Goal: Task Accomplishment & Management: Use online tool/utility

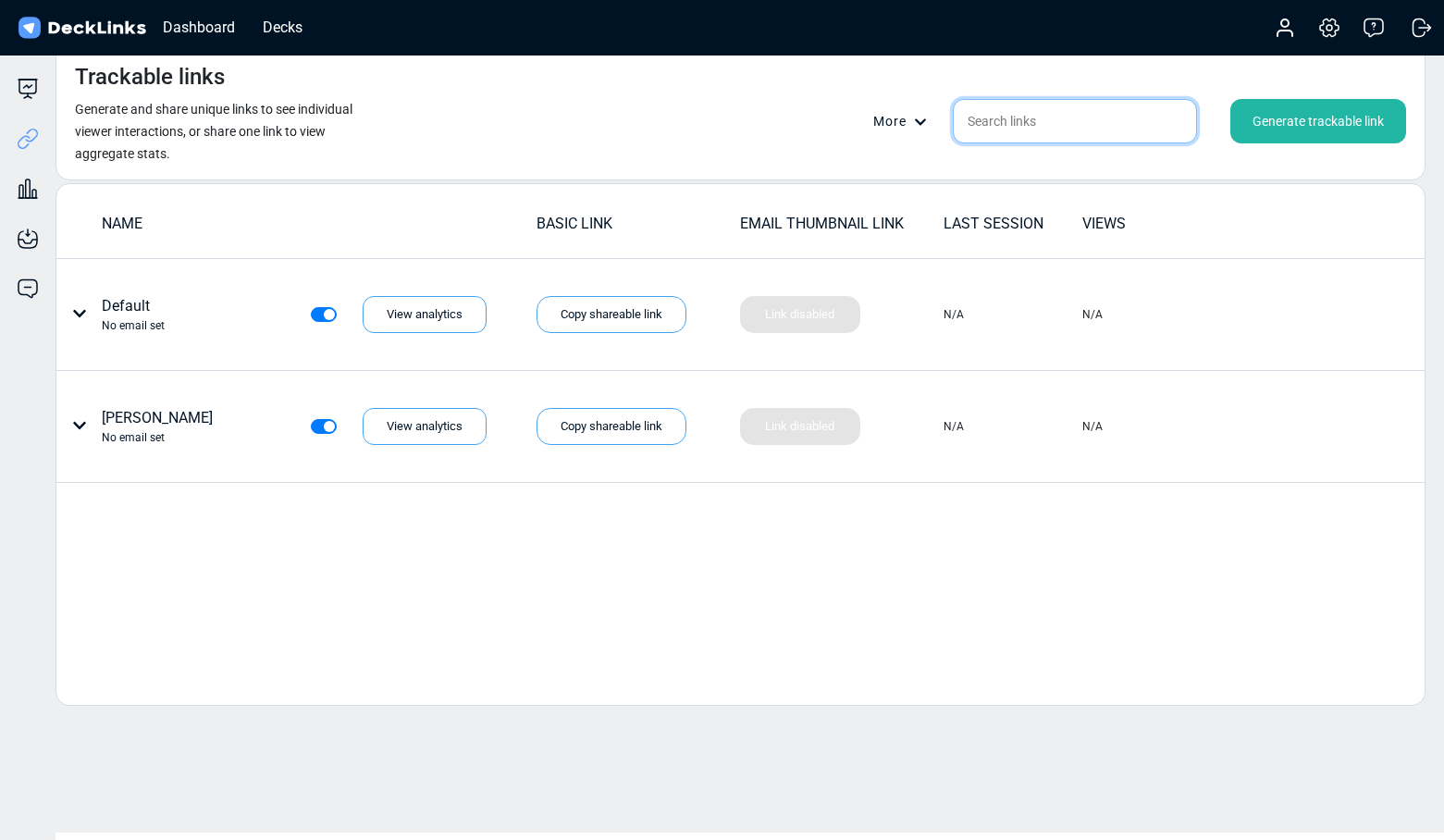
click at [1023, 112] on input "text" at bounding box center [1075, 121] width 244 height 44
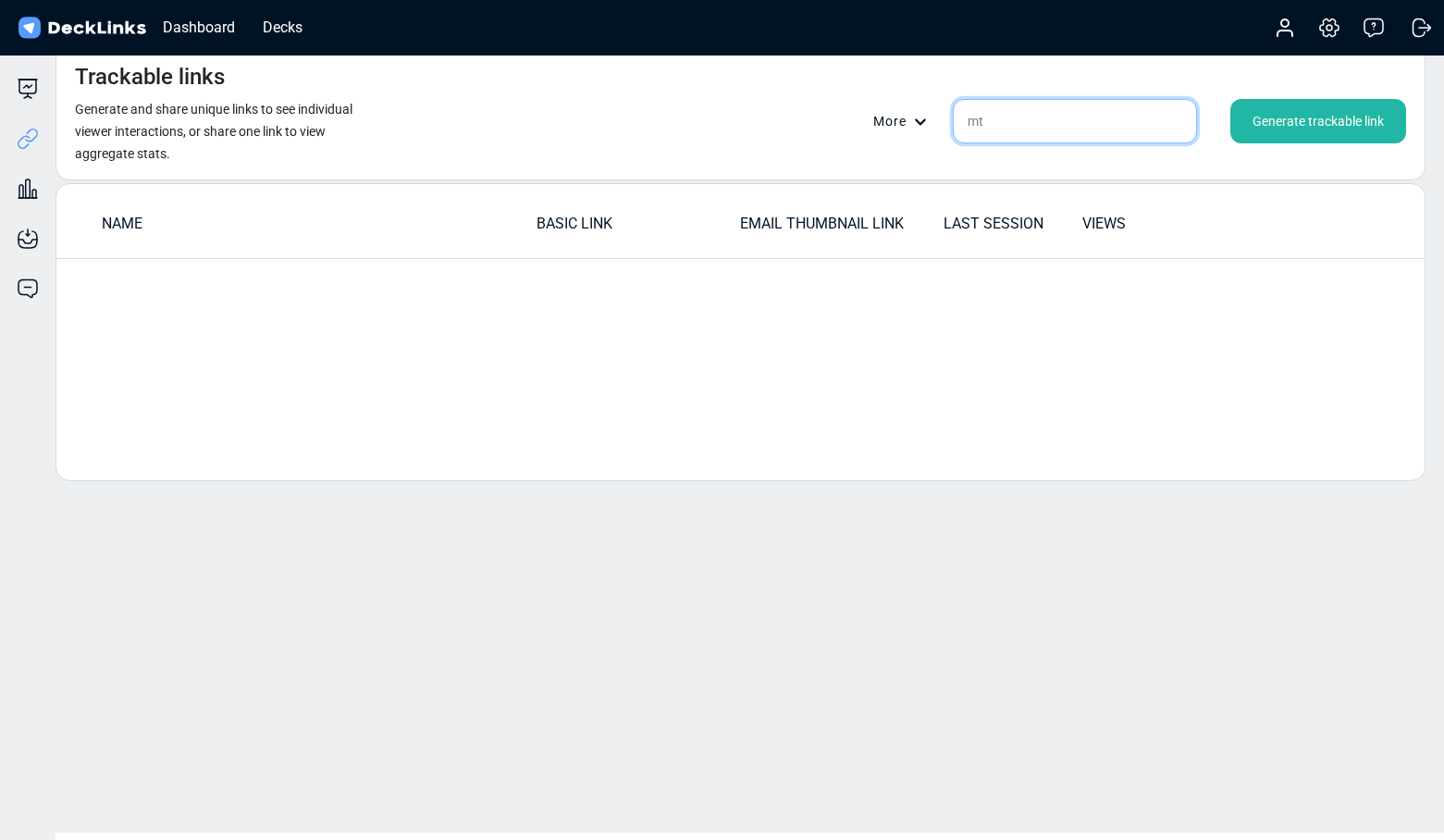
type input "m"
click at [1060, 134] on input "MTPE" at bounding box center [1075, 121] width 244 height 44
drag, startPoint x: 1060, startPoint y: 134, endPoint x: 941, endPoint y: 123, distance: 119.5
click at [941, 123] on div "More MTPE Generate trackable link" at bounding box center [1139, 121] width 533 height 44
type input "nb"
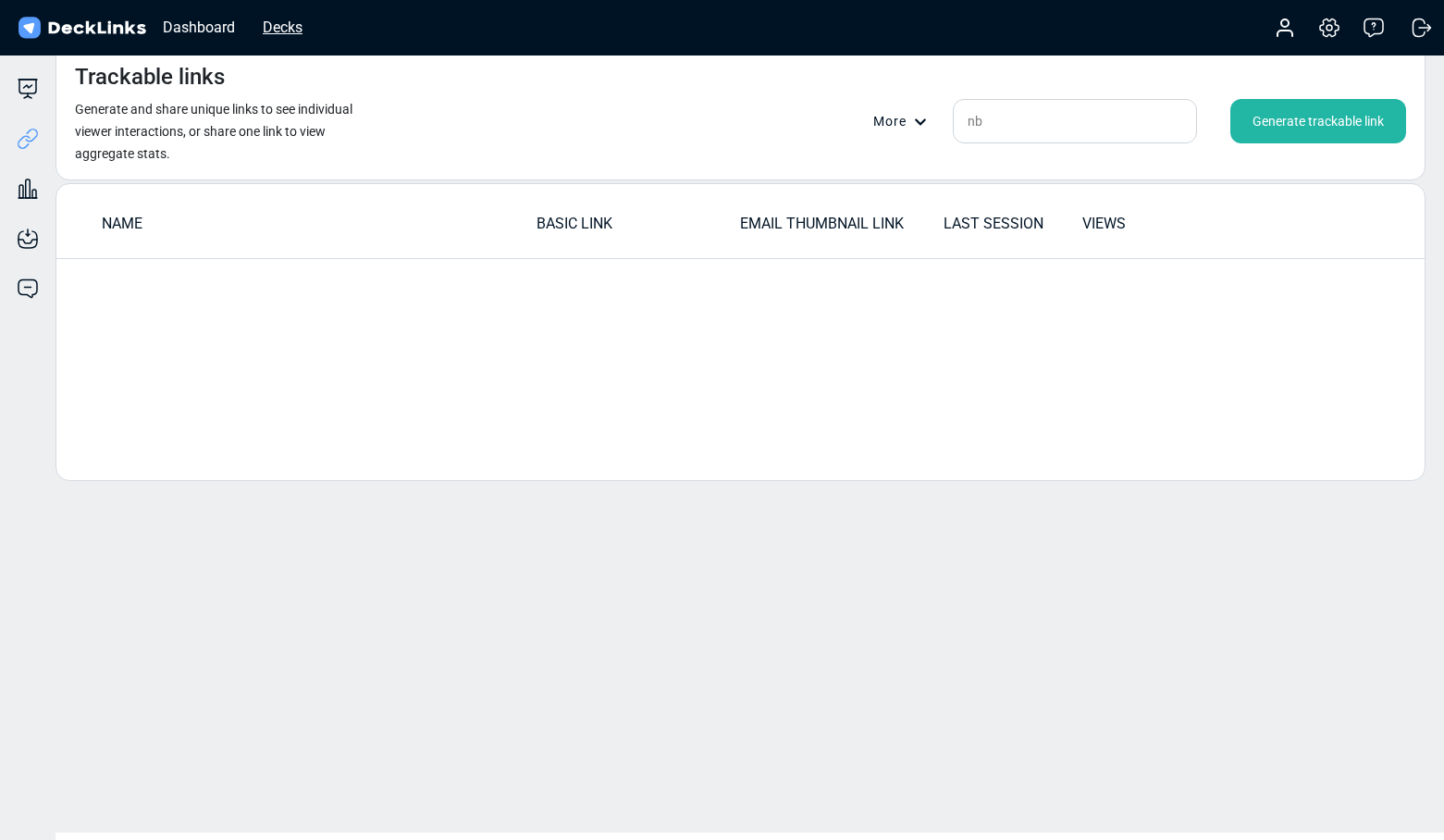
click at [280, 27] on div "Decks" at bounding box center [283, 27] width 59 height 23
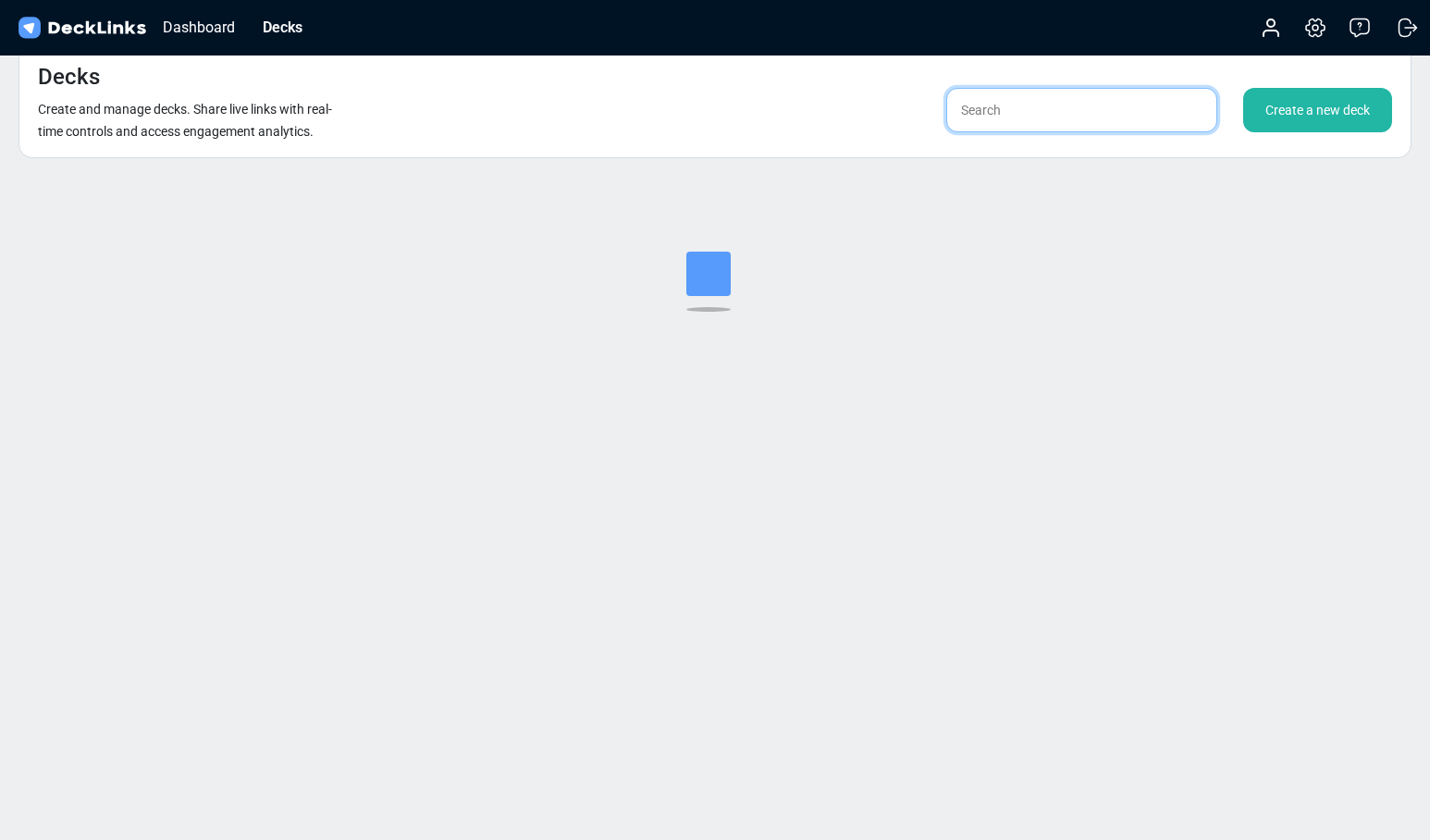
click at [1009, 106] on input "text" at bounding box center [1082, 110] width 271 height 44
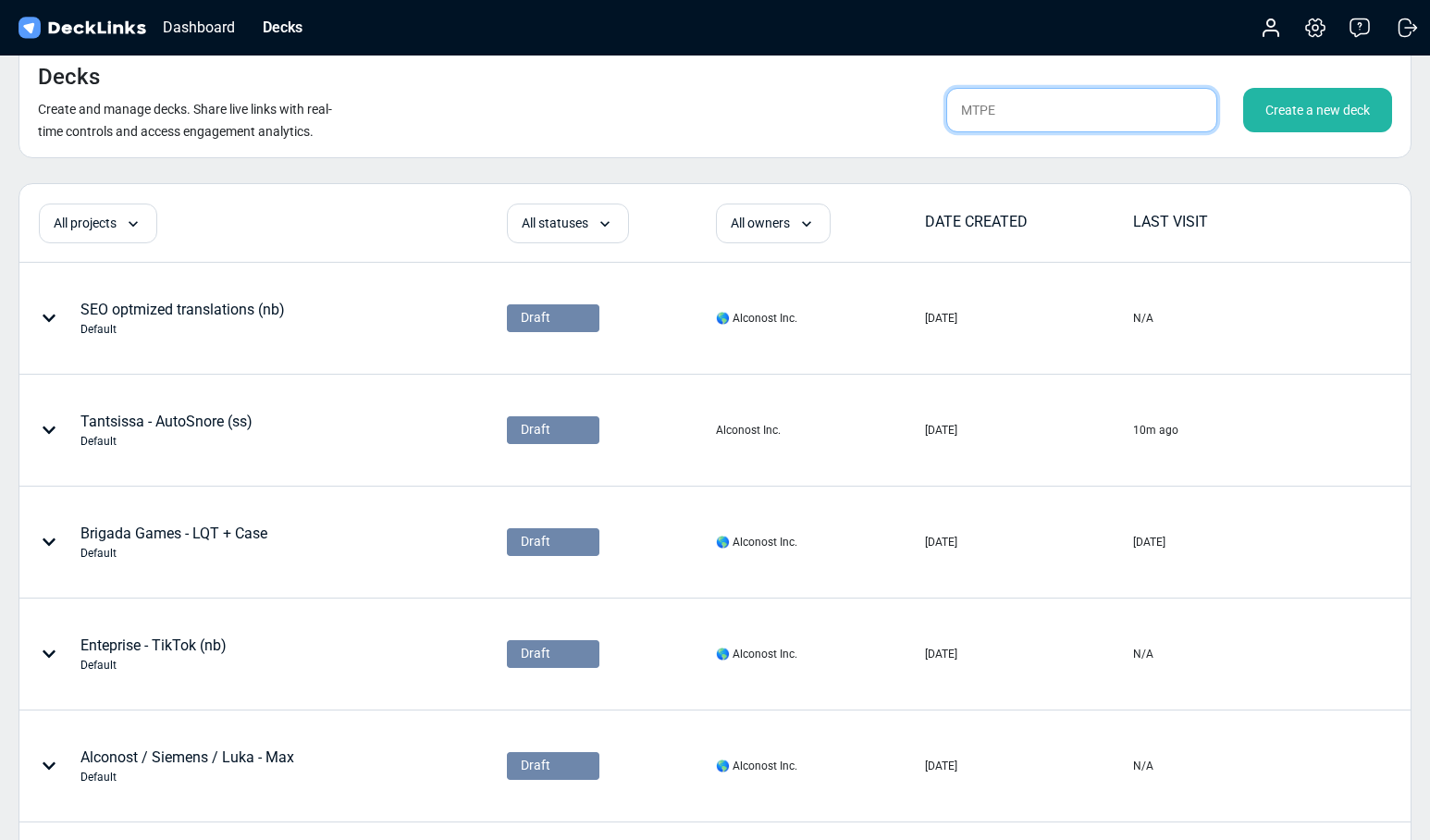
type input "MTPE"
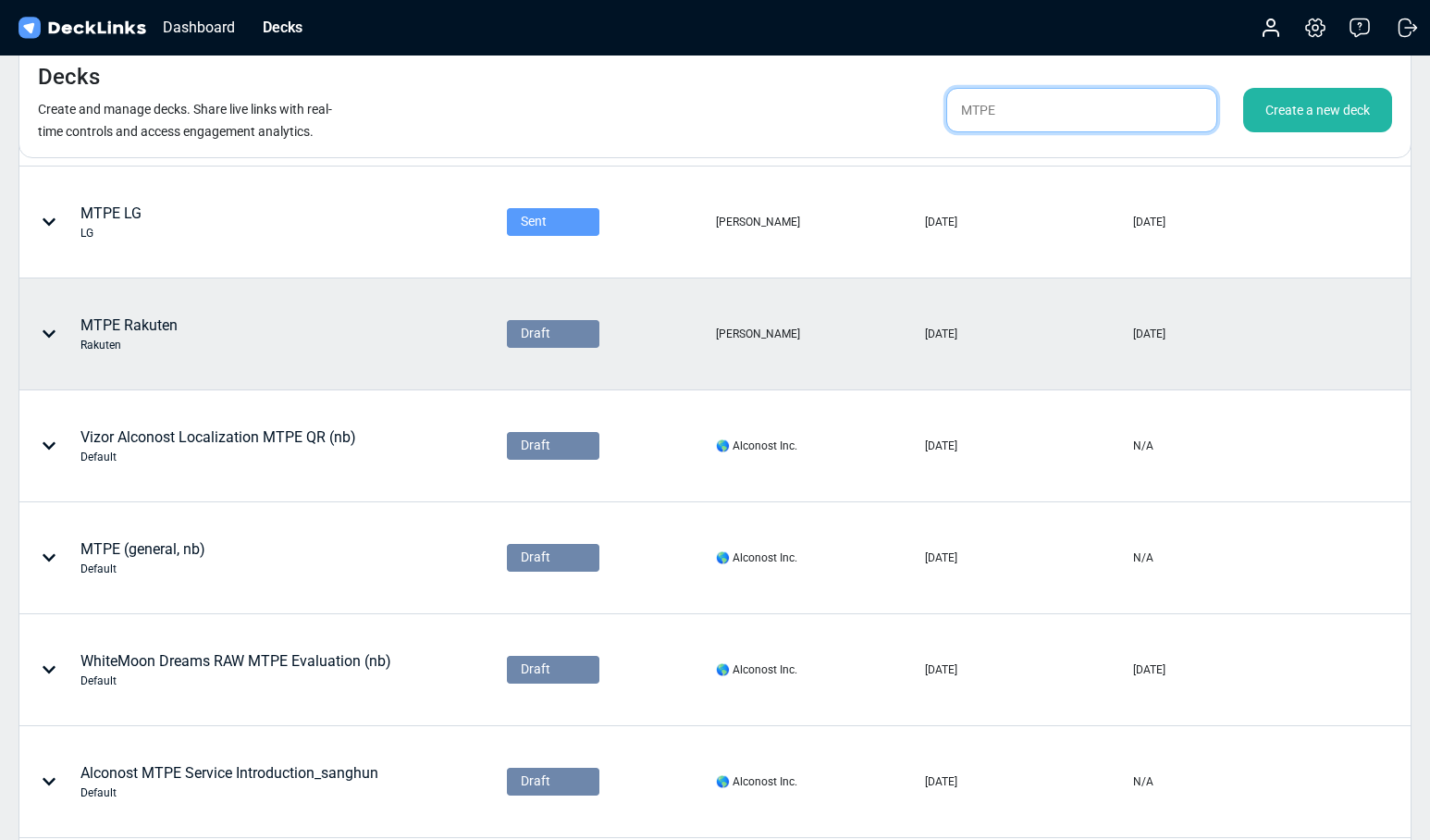
scroll to position [116, 0]
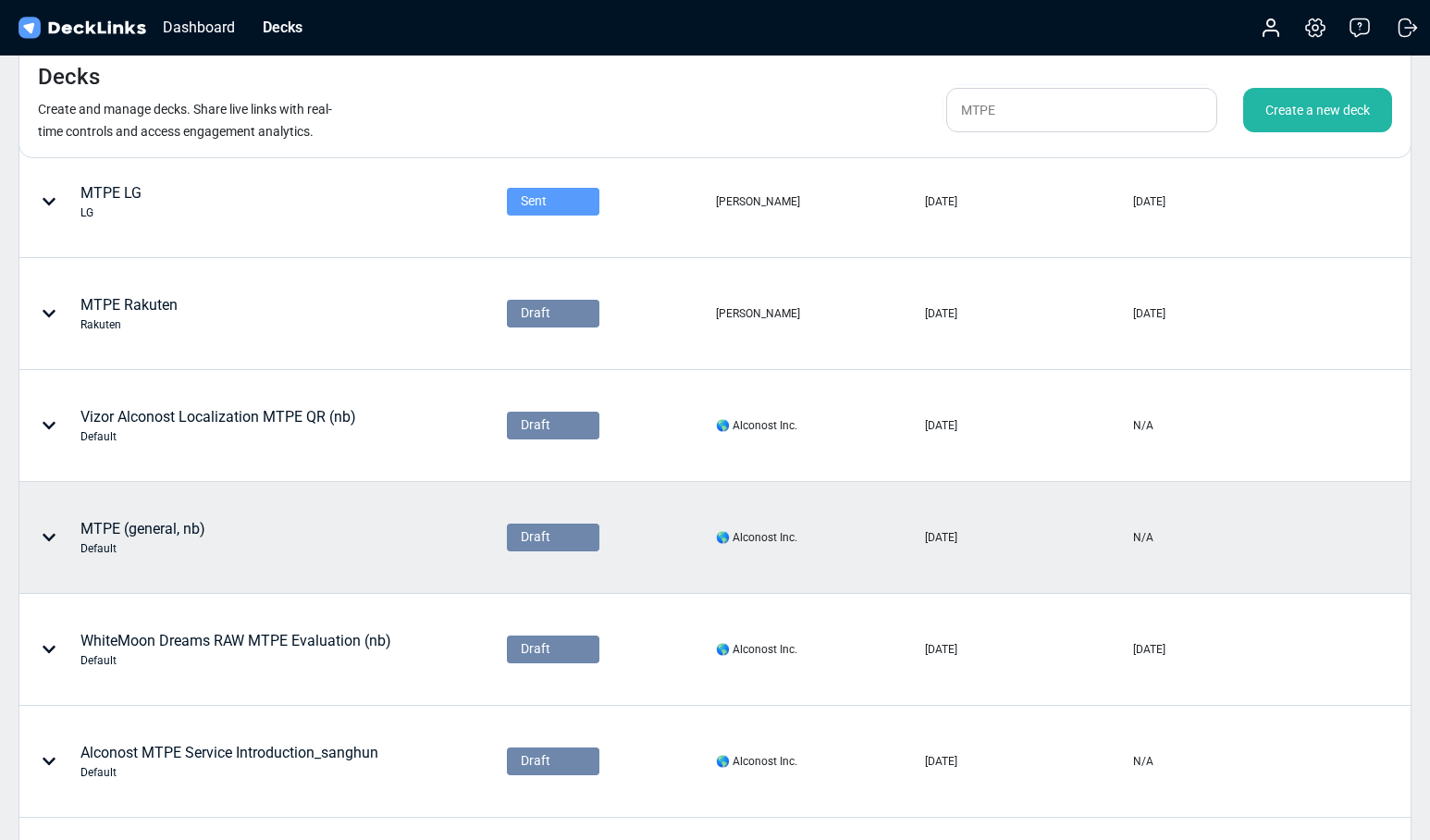
click at [207, 529] on div "MTPE (general, nb) Default" at bounding box center [203, 537] width 363 height 56
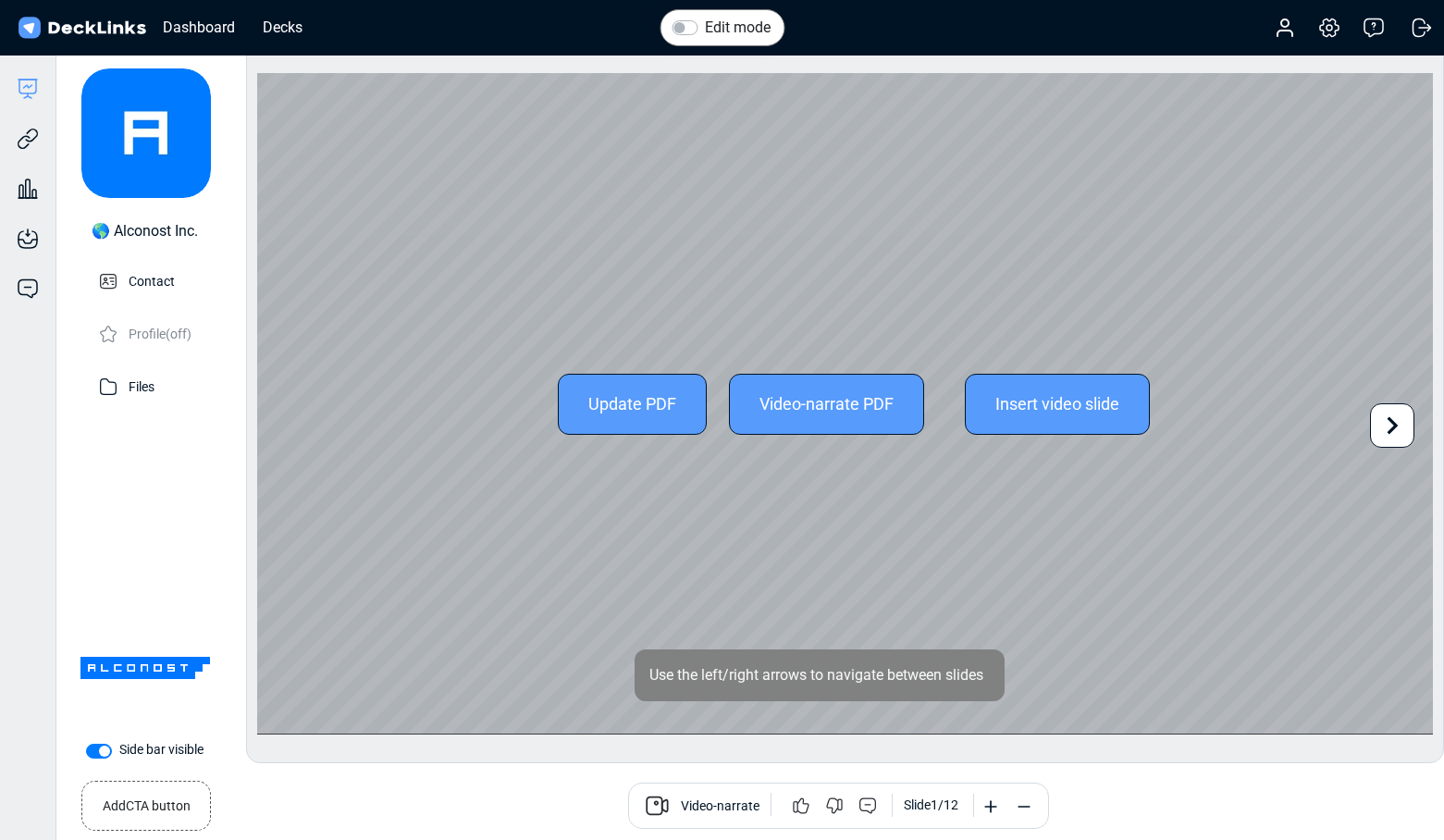
click at [1383, 418] on icon at bounding box center [1392, 425] width 35 height 35
click at [1383, 417] on icon at bounding box center [1392, 425] width 35 height 35
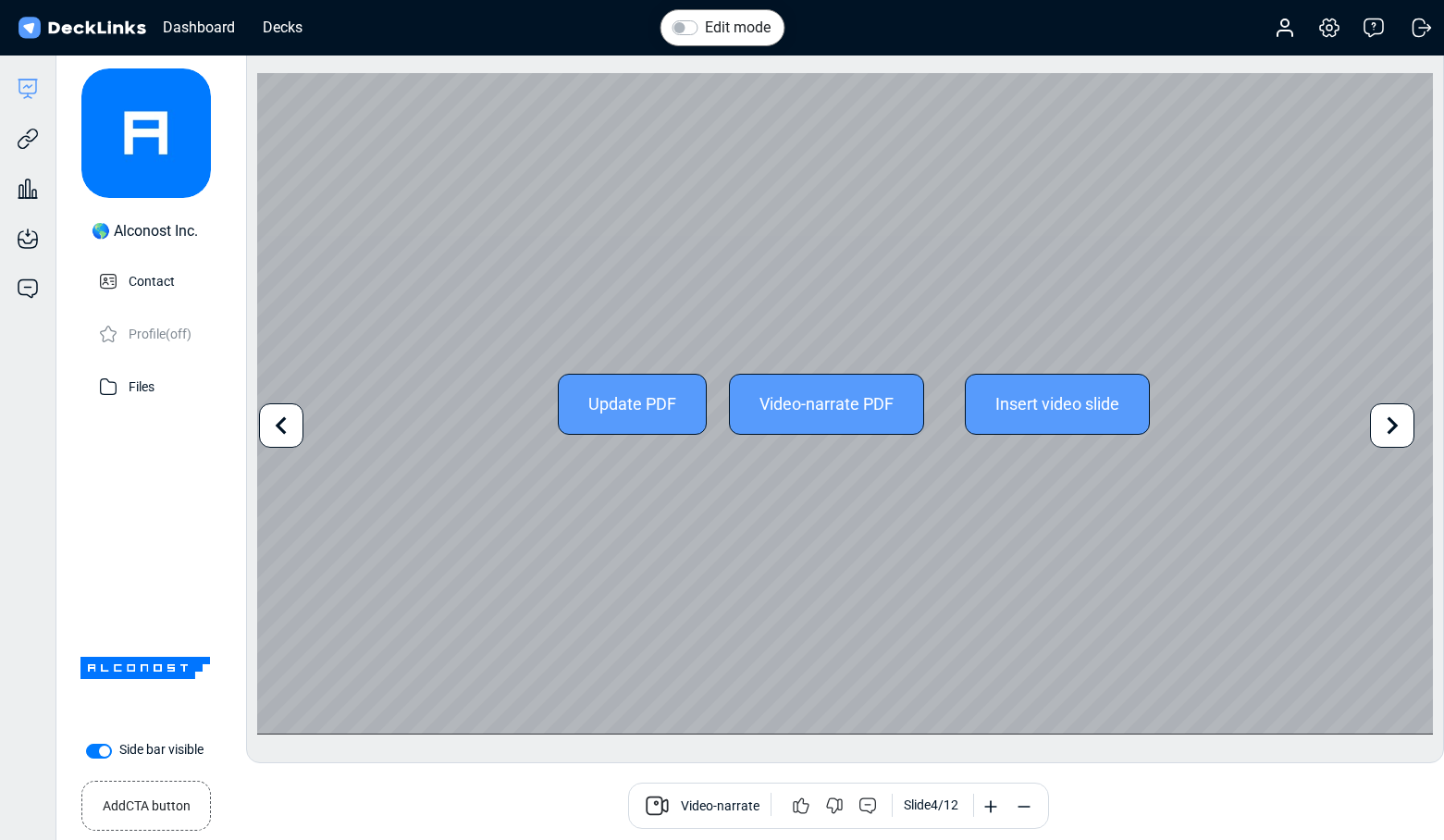
click at [1383, 417] on icon at bounding box center [1392, 425] width 35 height 35
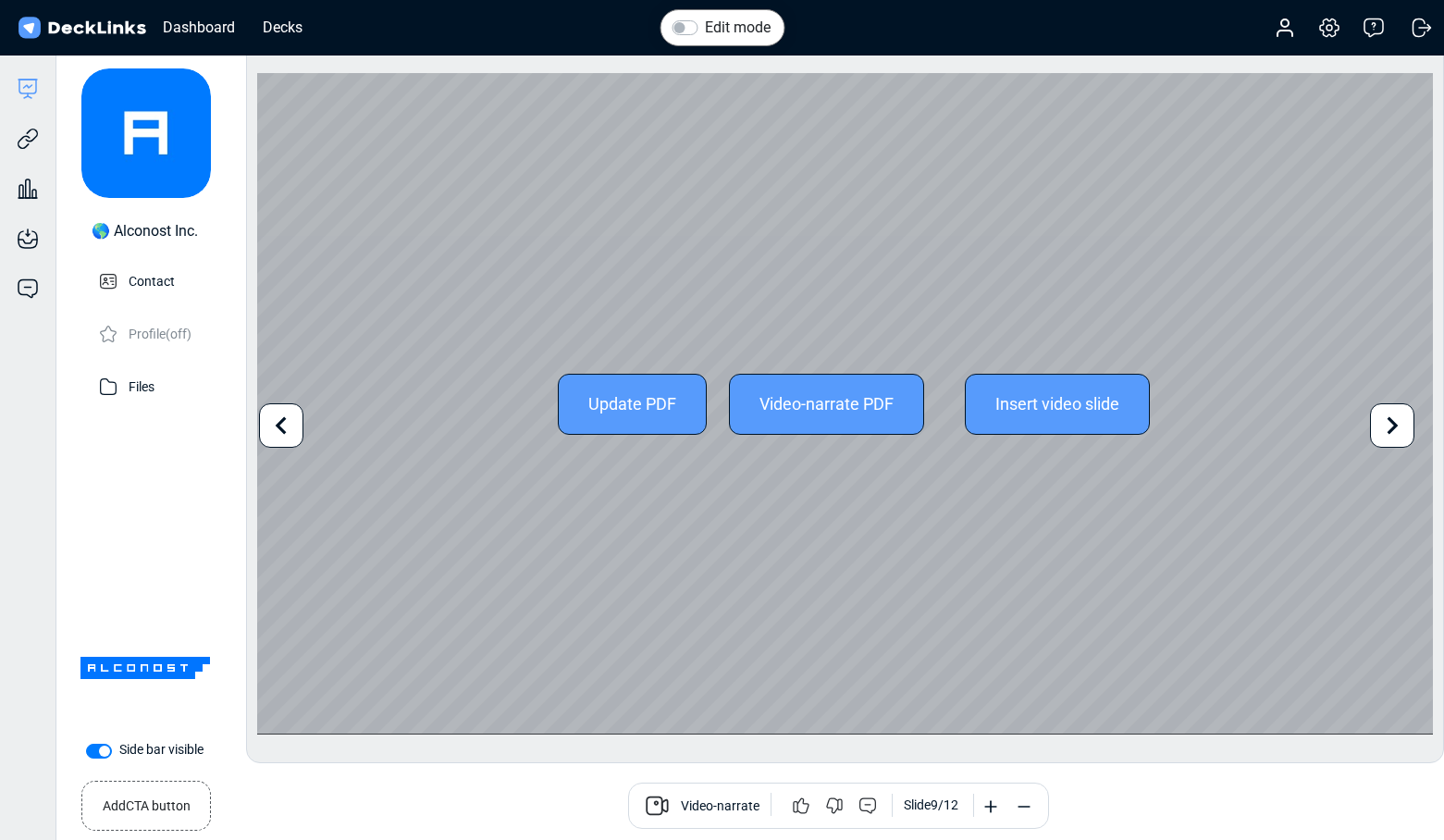
click at [1383, 417] on icon at bounding box center [1392, 425] width 35 height 35
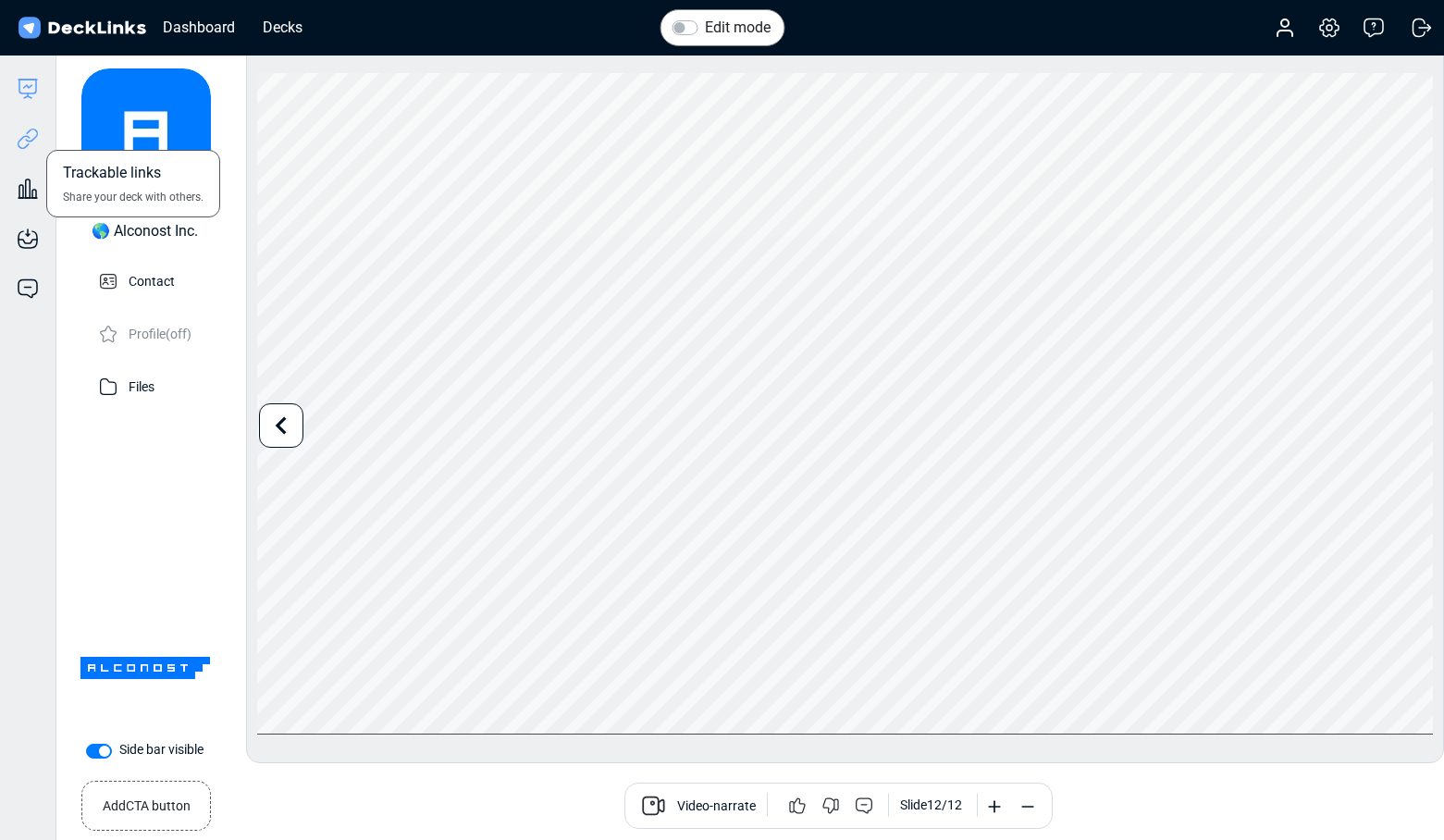
click at [20, 143] on icon at bounding box center [27, 138] width 22 height 22
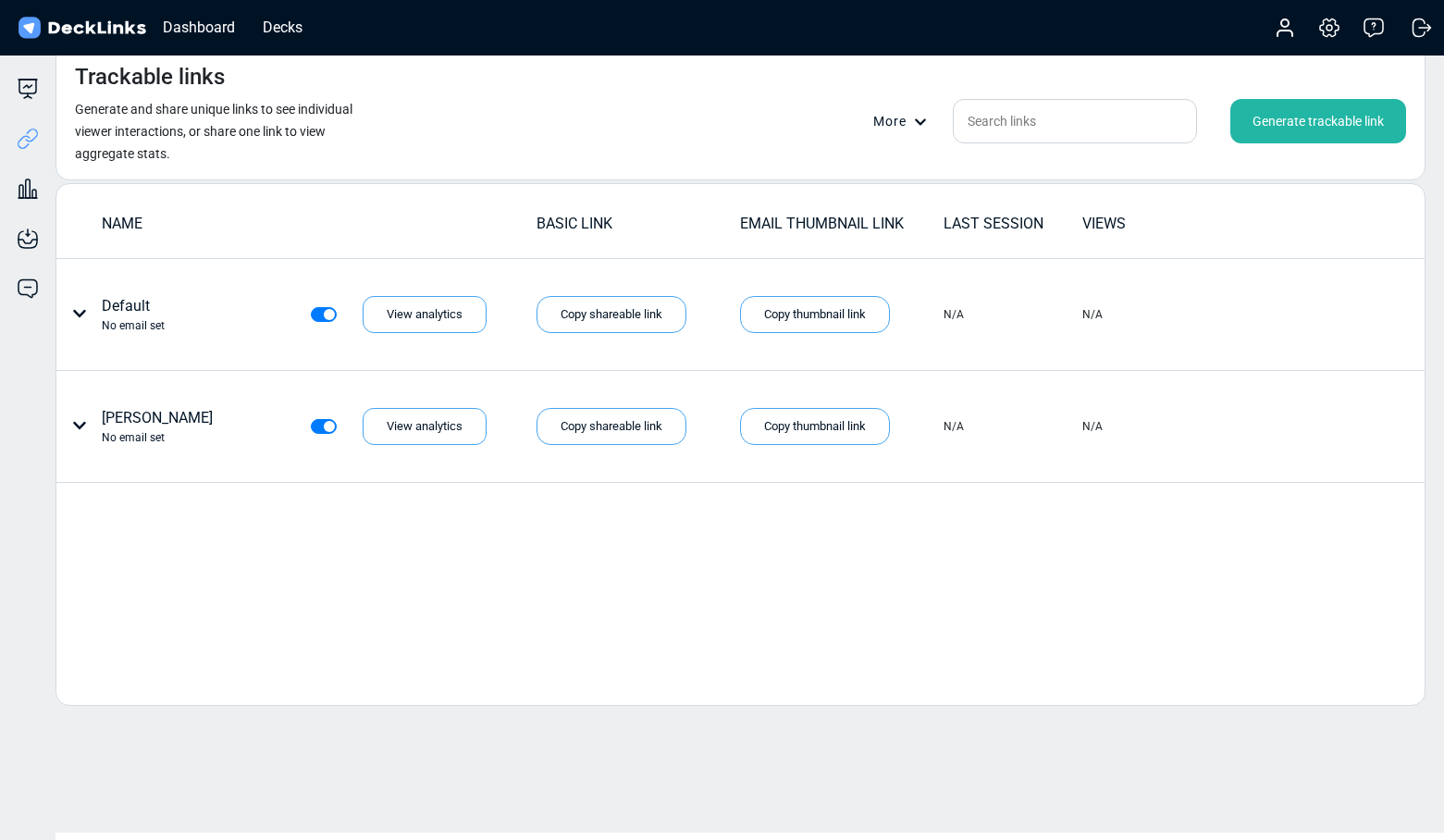
click at [1277, 135] on div "Generate trackable link" at bounding box center [1318, 121] width 176 height 44
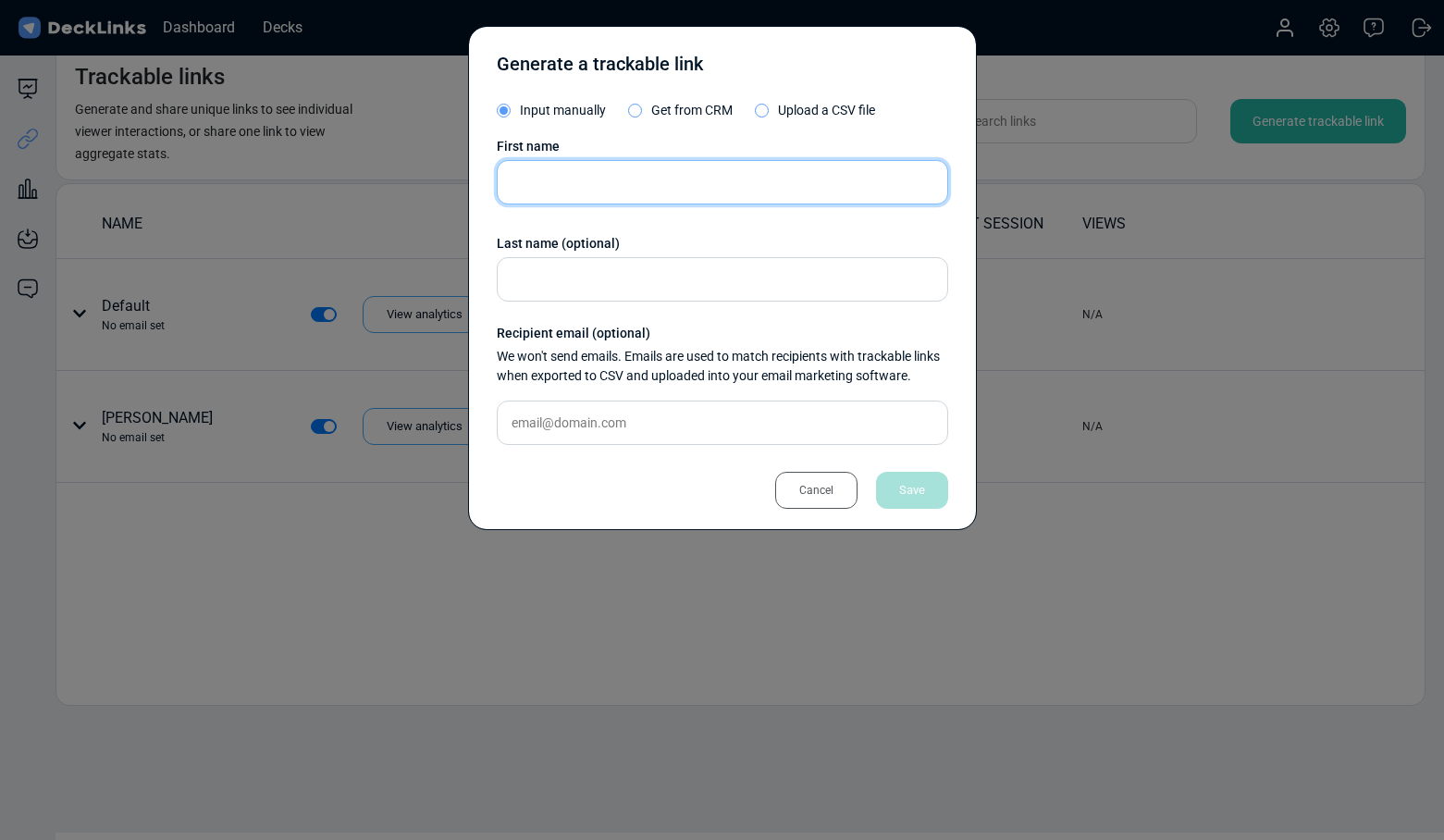
click at [586, 182] on input "text" at bounding box center [722, 182] width 451 height 44
type input "[PERSON_NAME]"
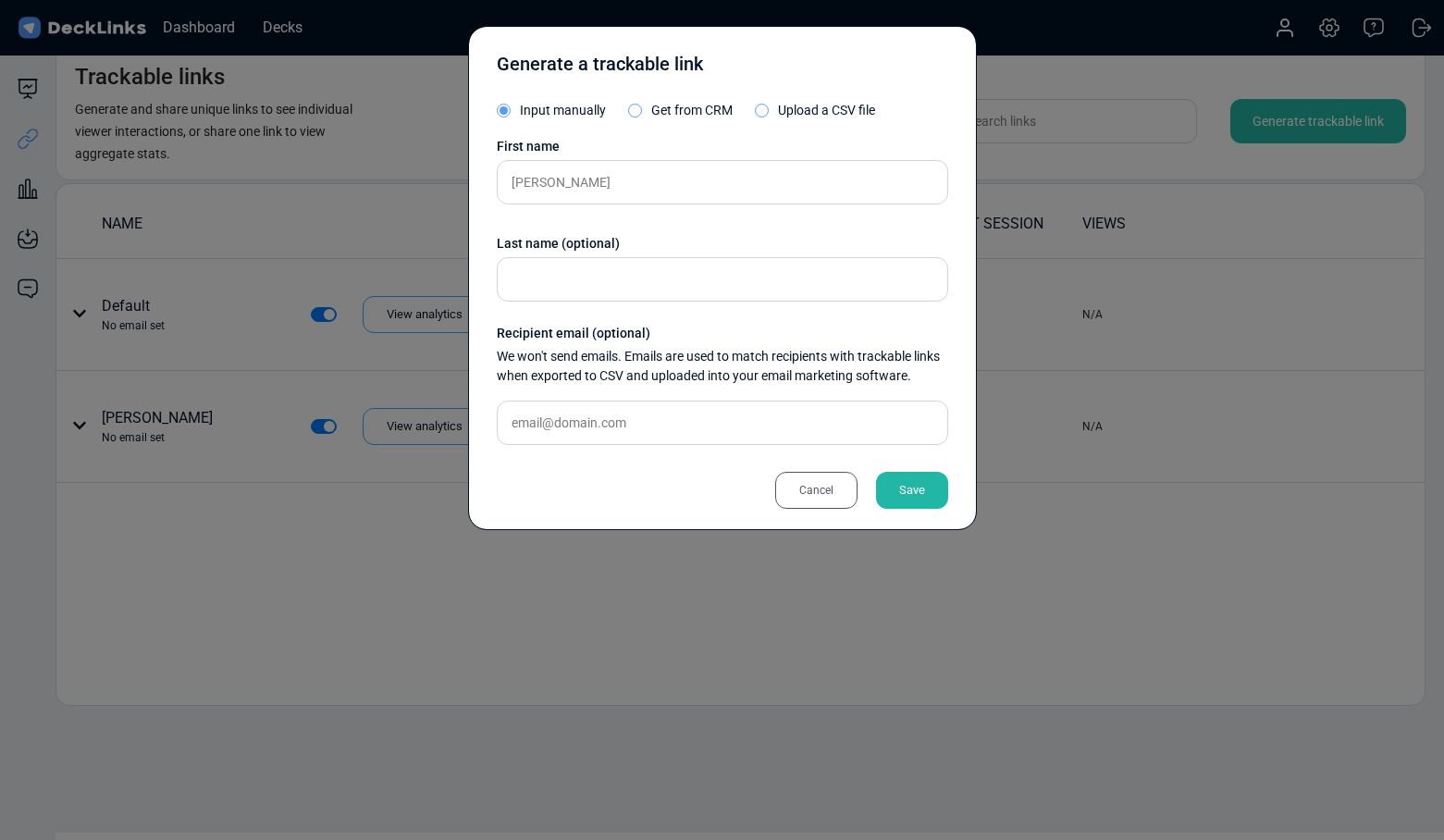
click at [920, 494] on div "Save" at bounding box center [912, 490] width 72 height 37
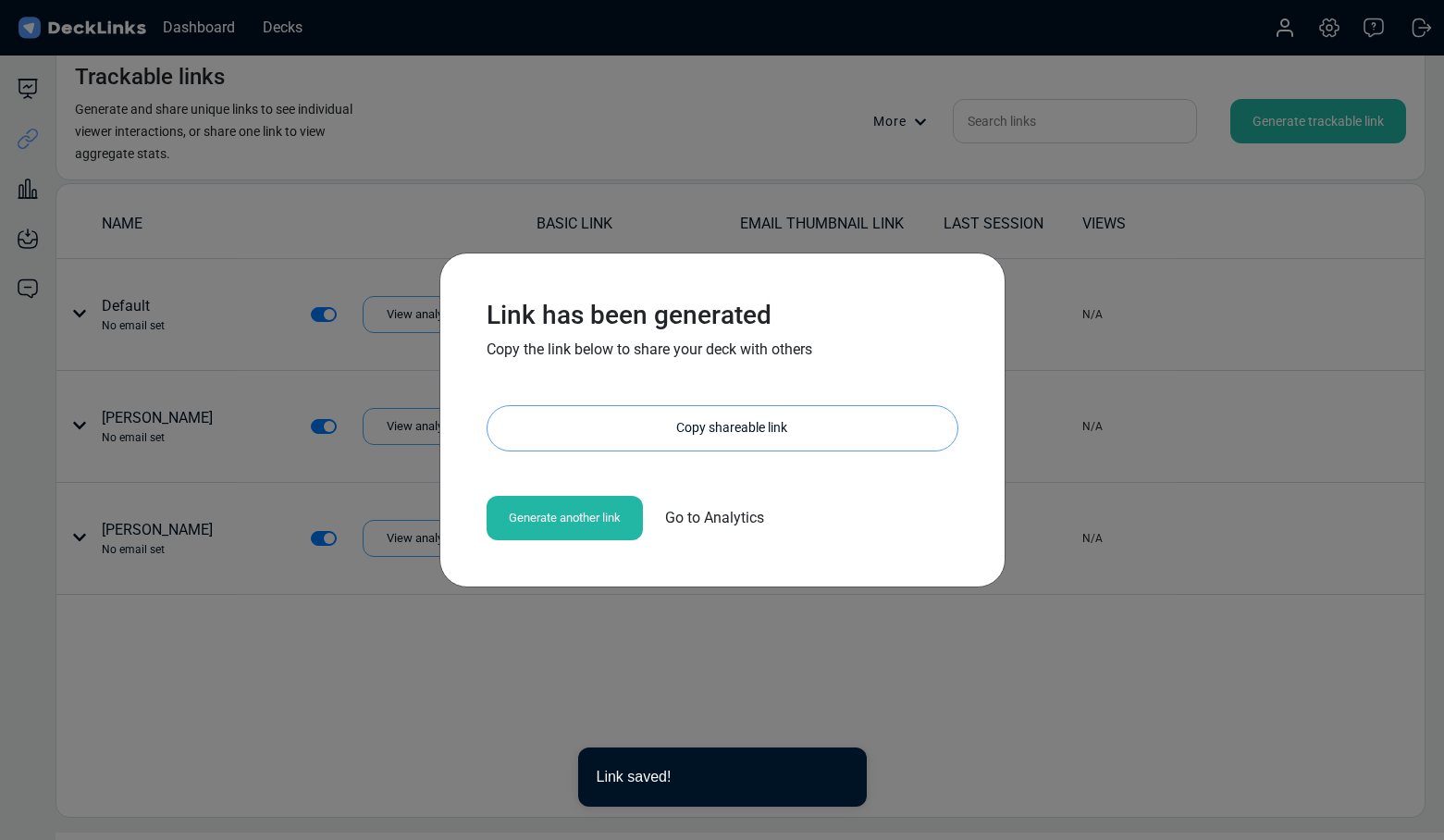
click at [619, 414] on div "Copy shareable link" at bounding box center [731, 428] width 451 height 44
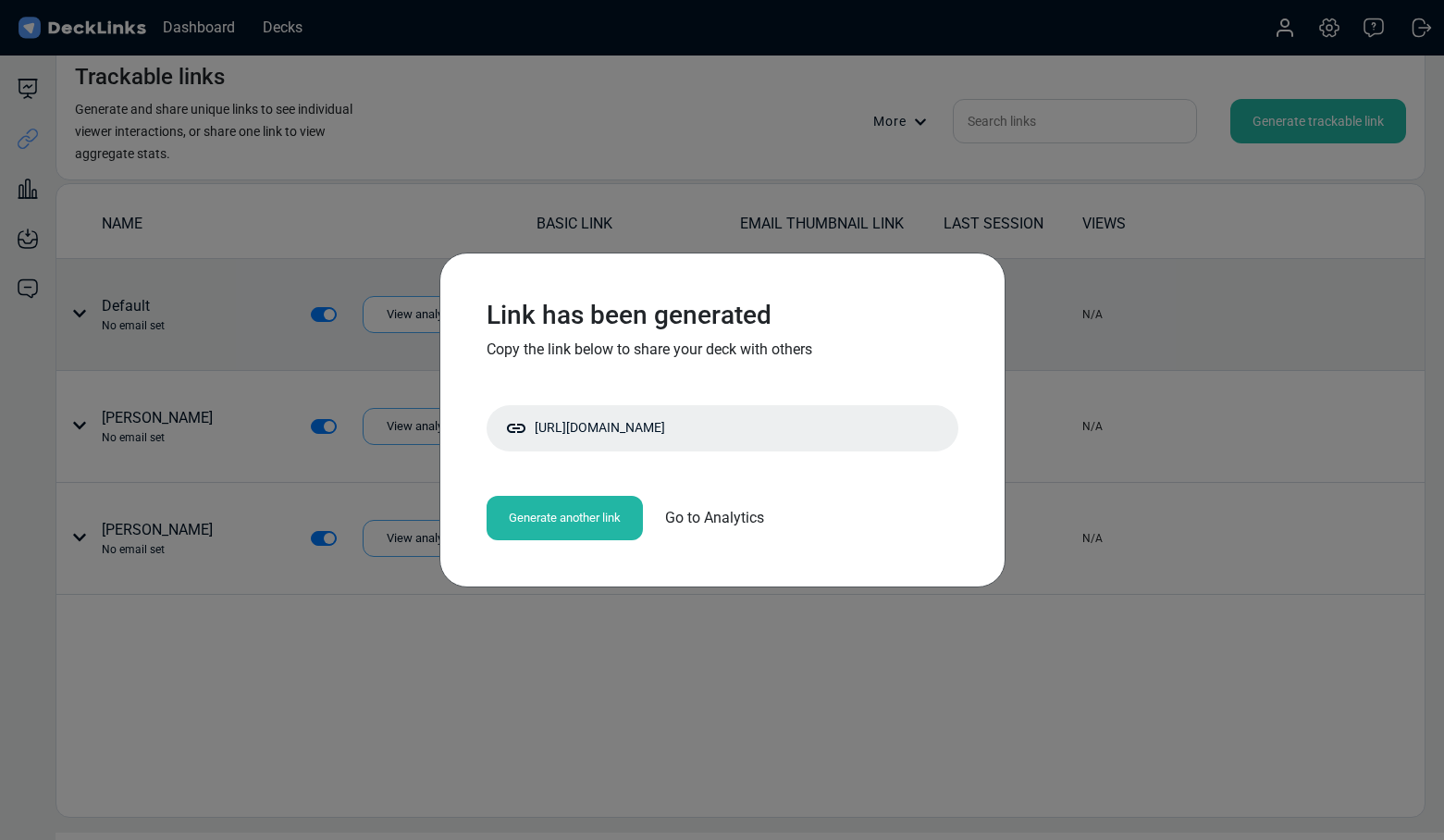
click at [343, 351] on div "Link has been generated Copy the link below to share your deck with others [URL…" at bounding box center [722, 420] width 1444 height 840
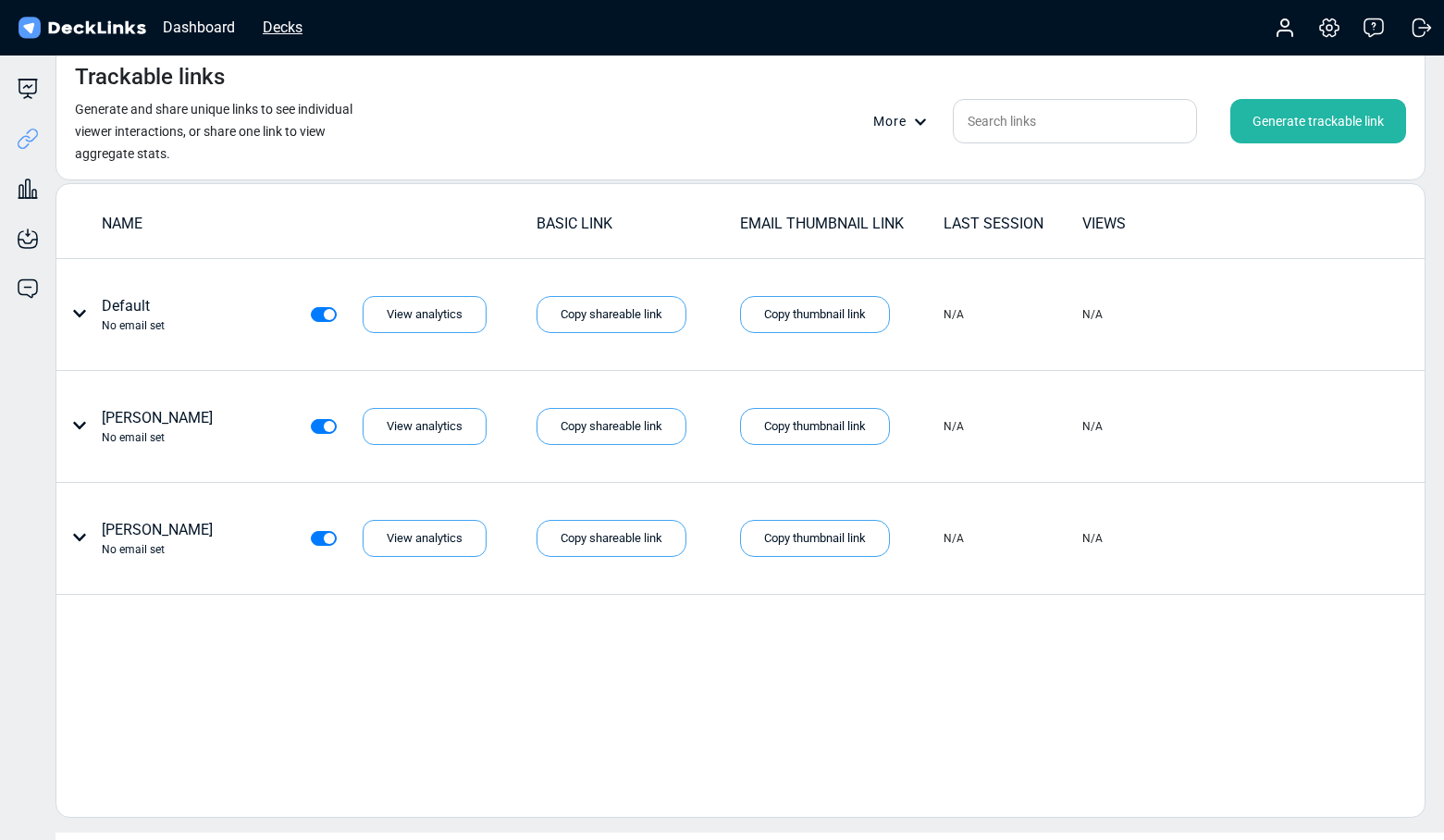
click at [287, 30] on div "Decks" at bounding box center [283, 27] width 59 height 23
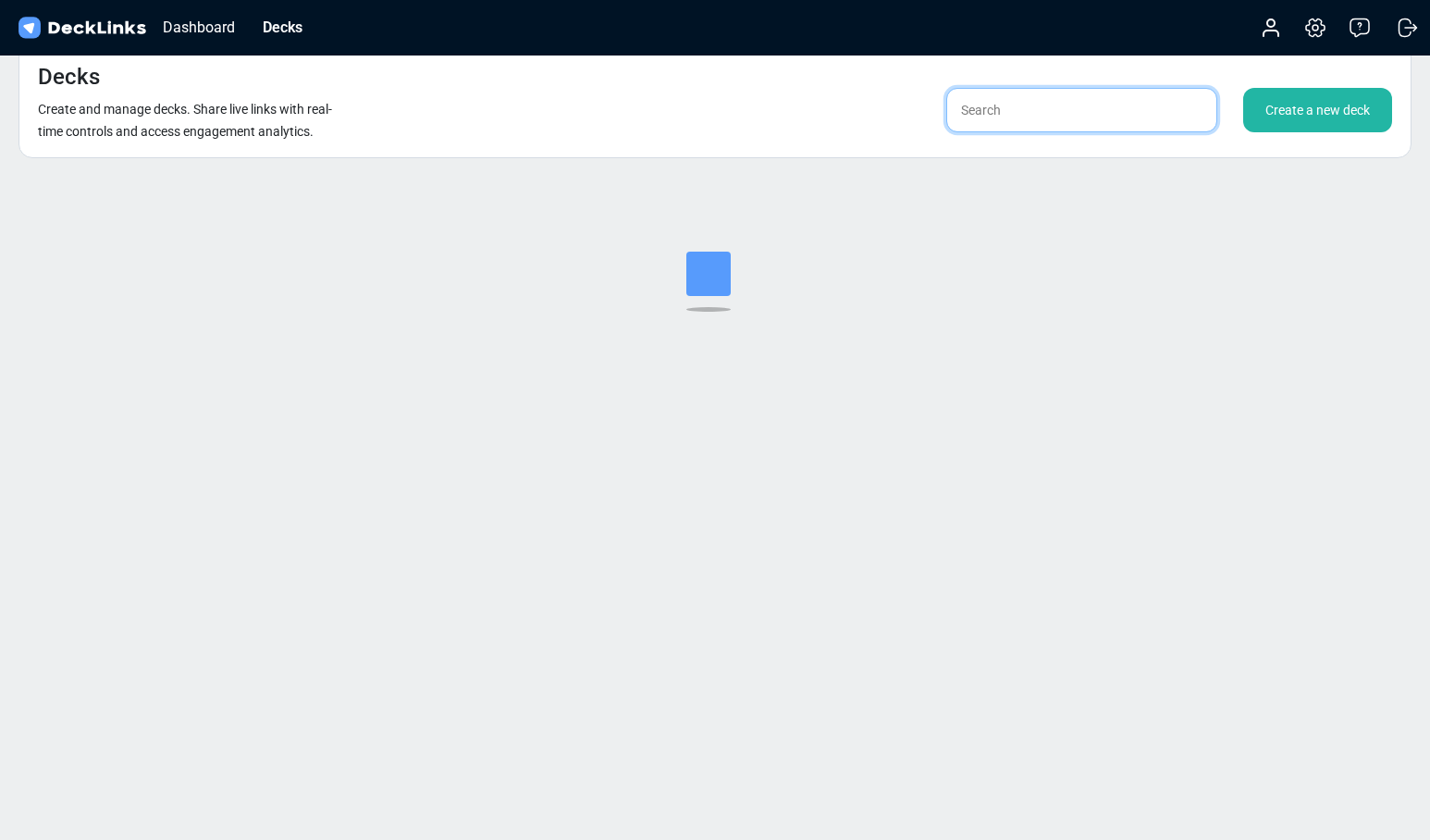
click at [1006, 115] on input "text" at bounding box center [1082, 110] width 271 height 44
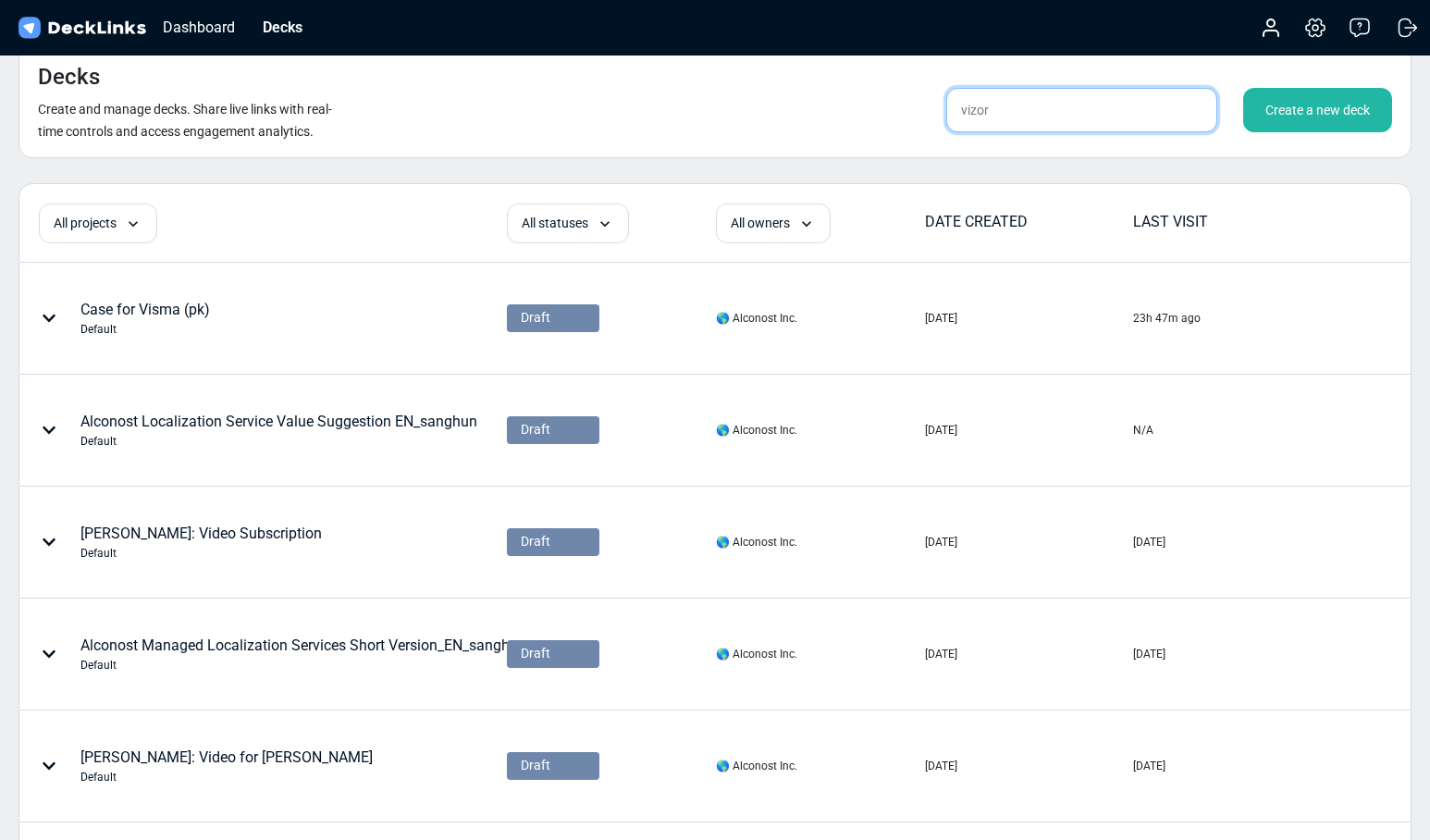
type input "vizor"
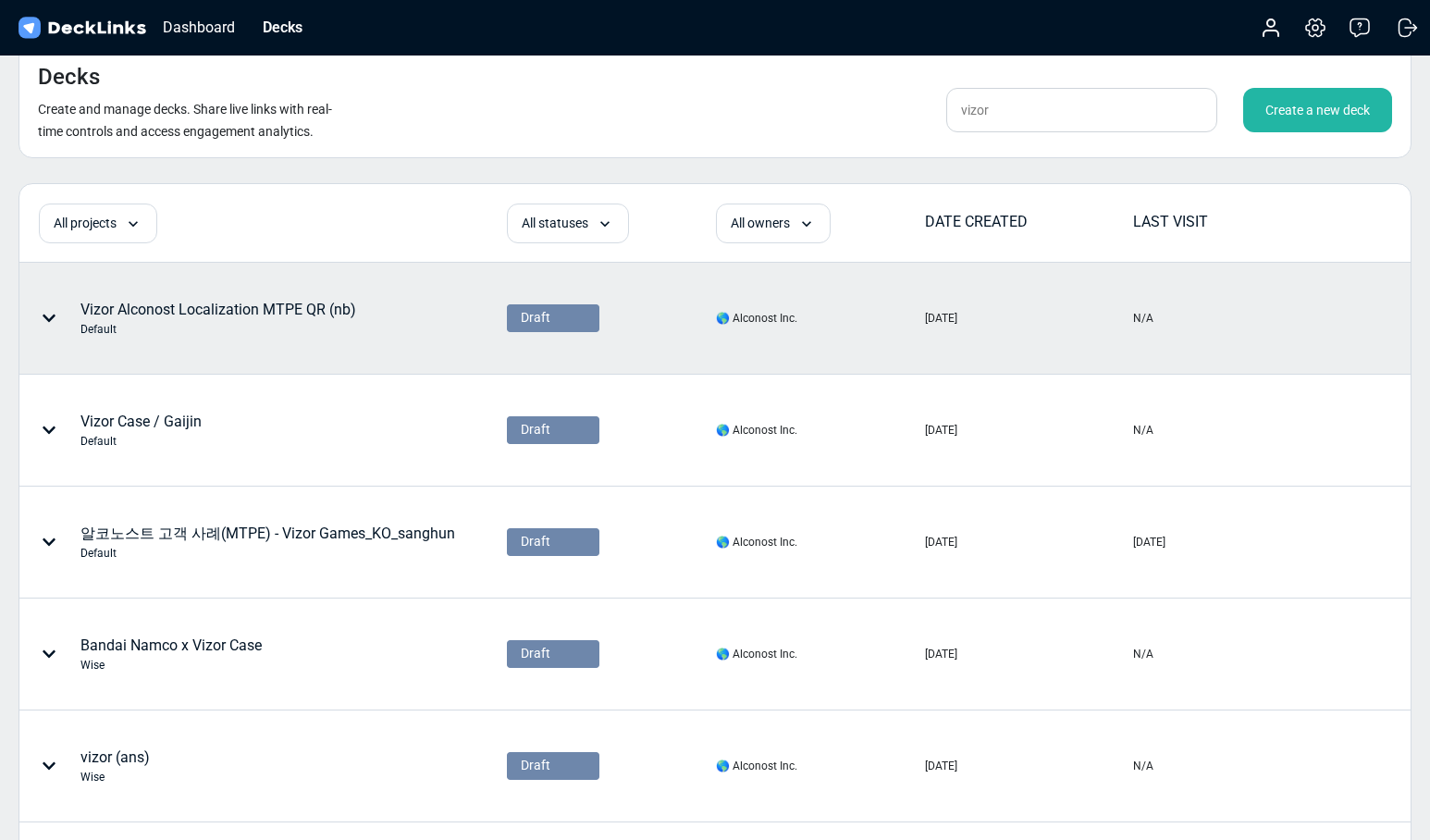
click at [283, 318] on div "Vizor Alconost Localization MTPE QR (nb) Default" at bounding box center [218, 318] width 275 height 39
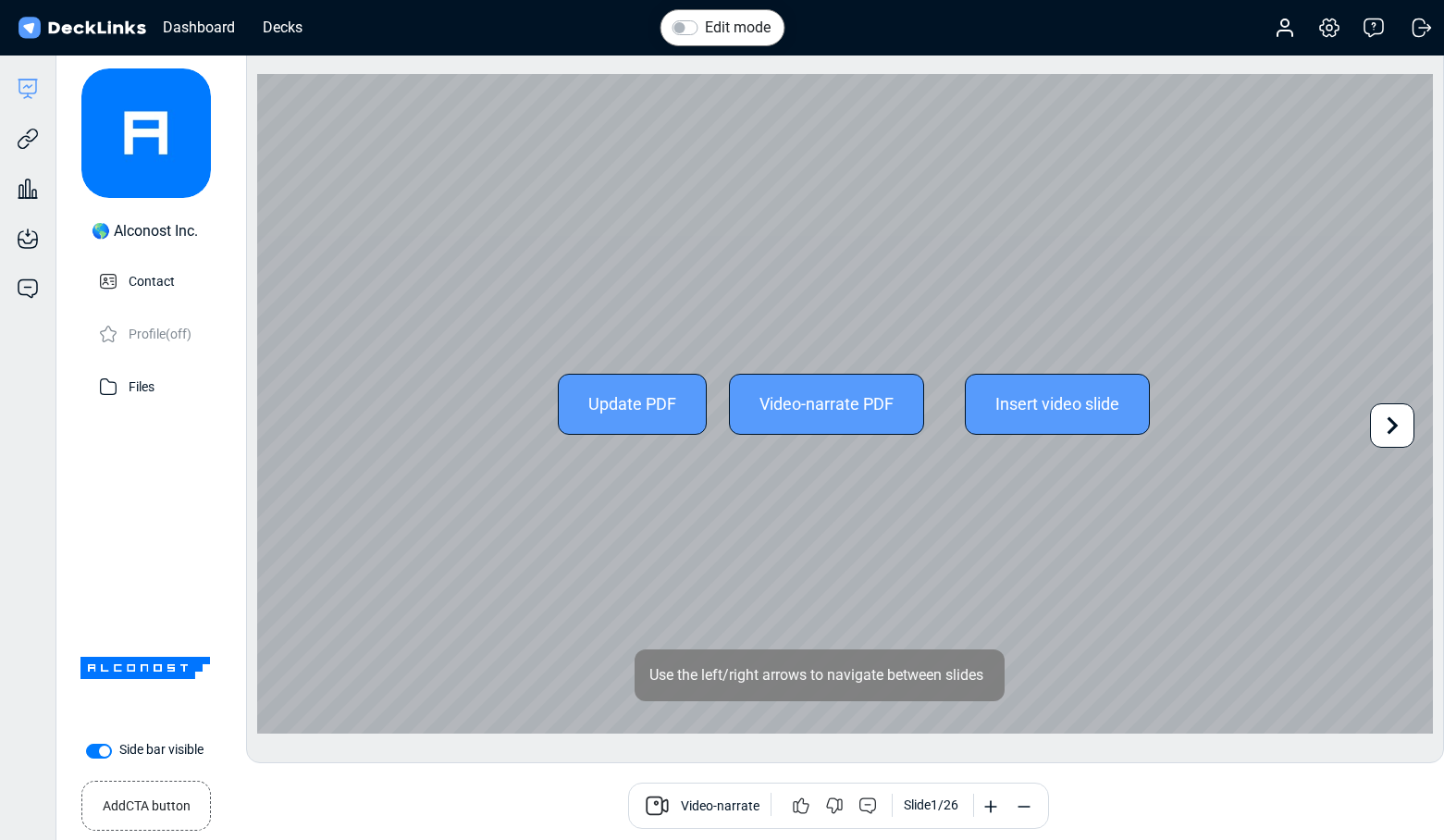
click at [1390, 428] on icon at bounding box center [1392, 425] width 35 height 35
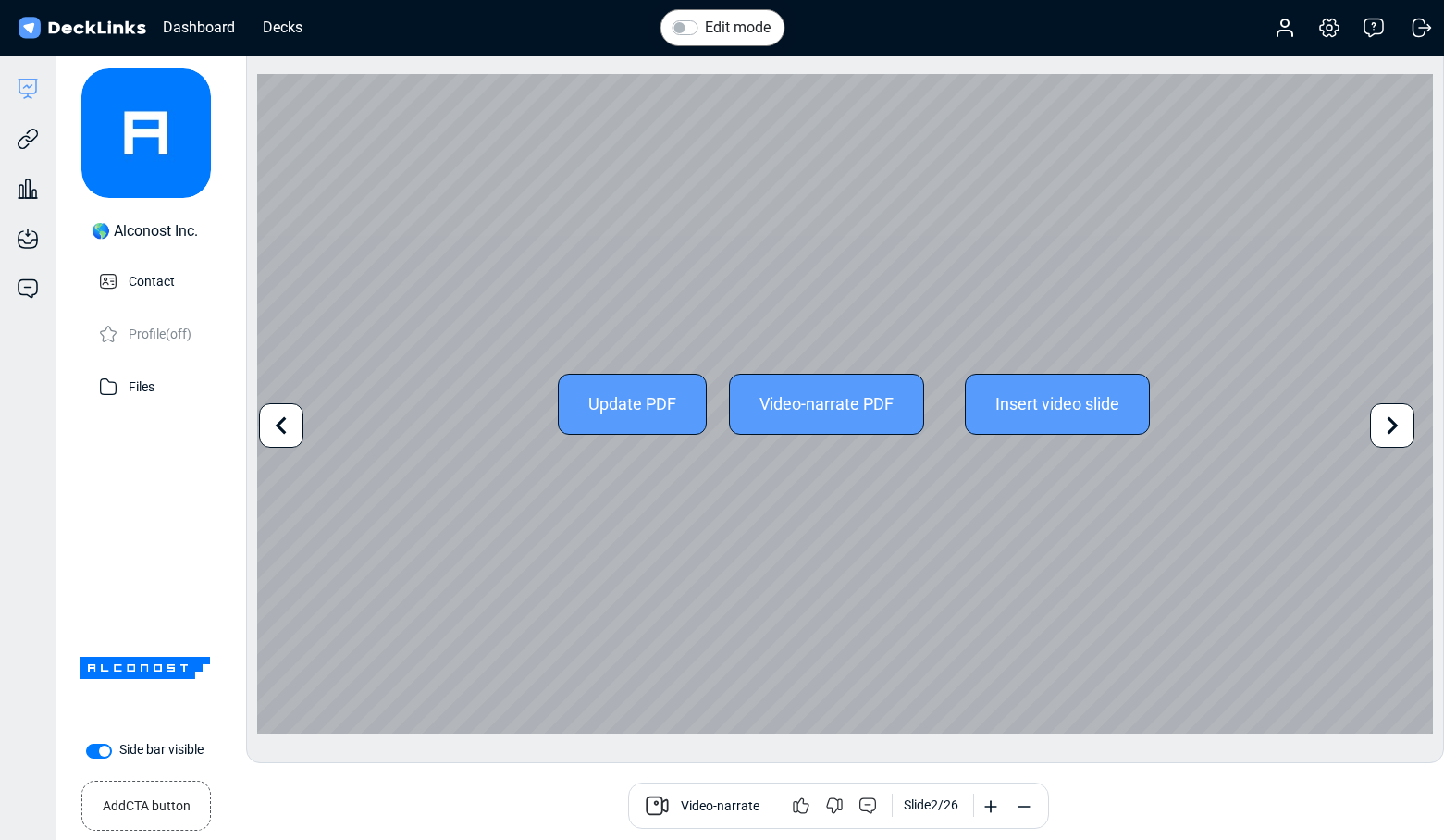
click at [1390, 428] on icon at bounding box center [1392, 425] width 35 height 35
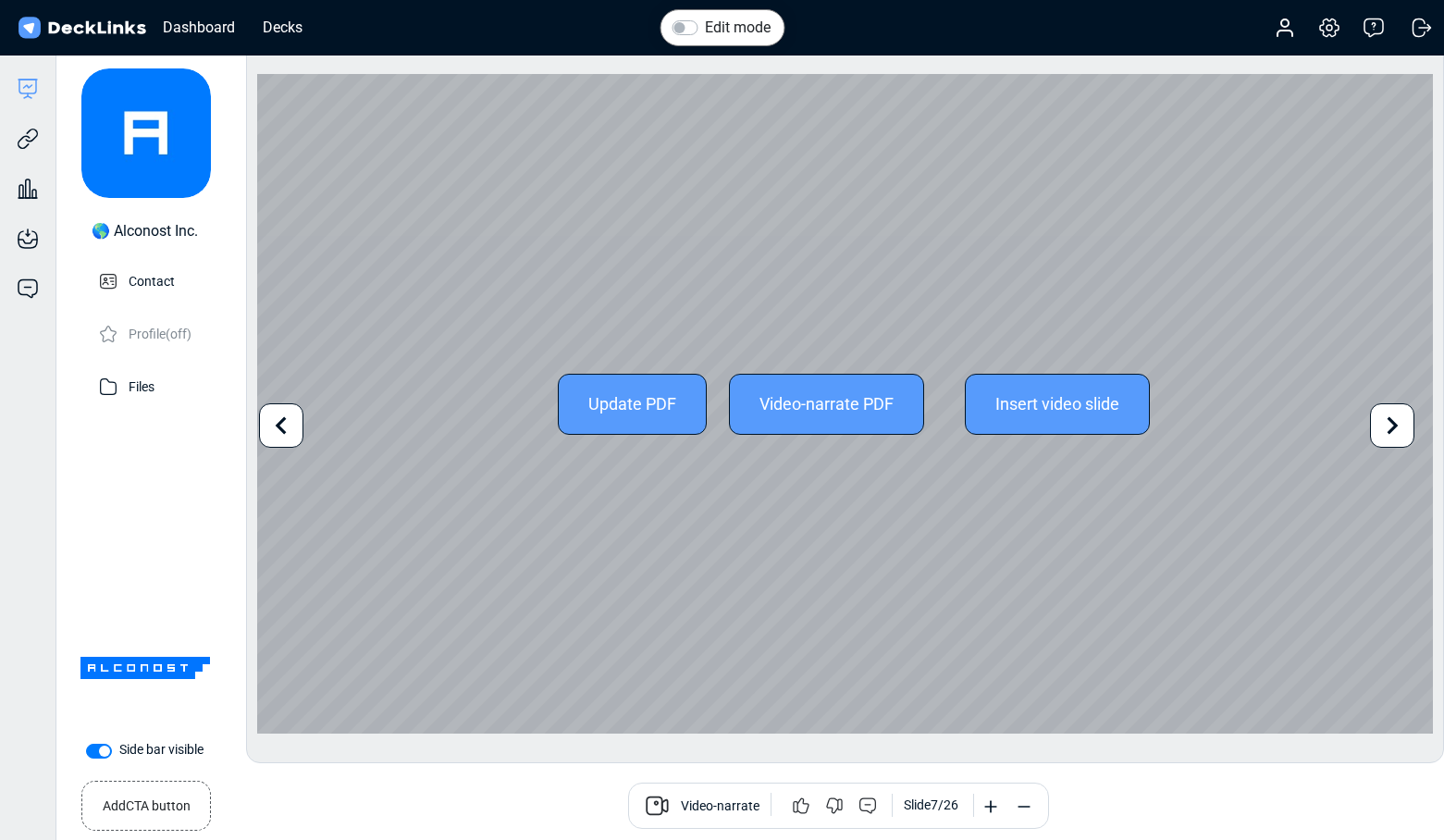
click at [1390, 428] on icon at bounding box center [1392, 425] width 35 height 35
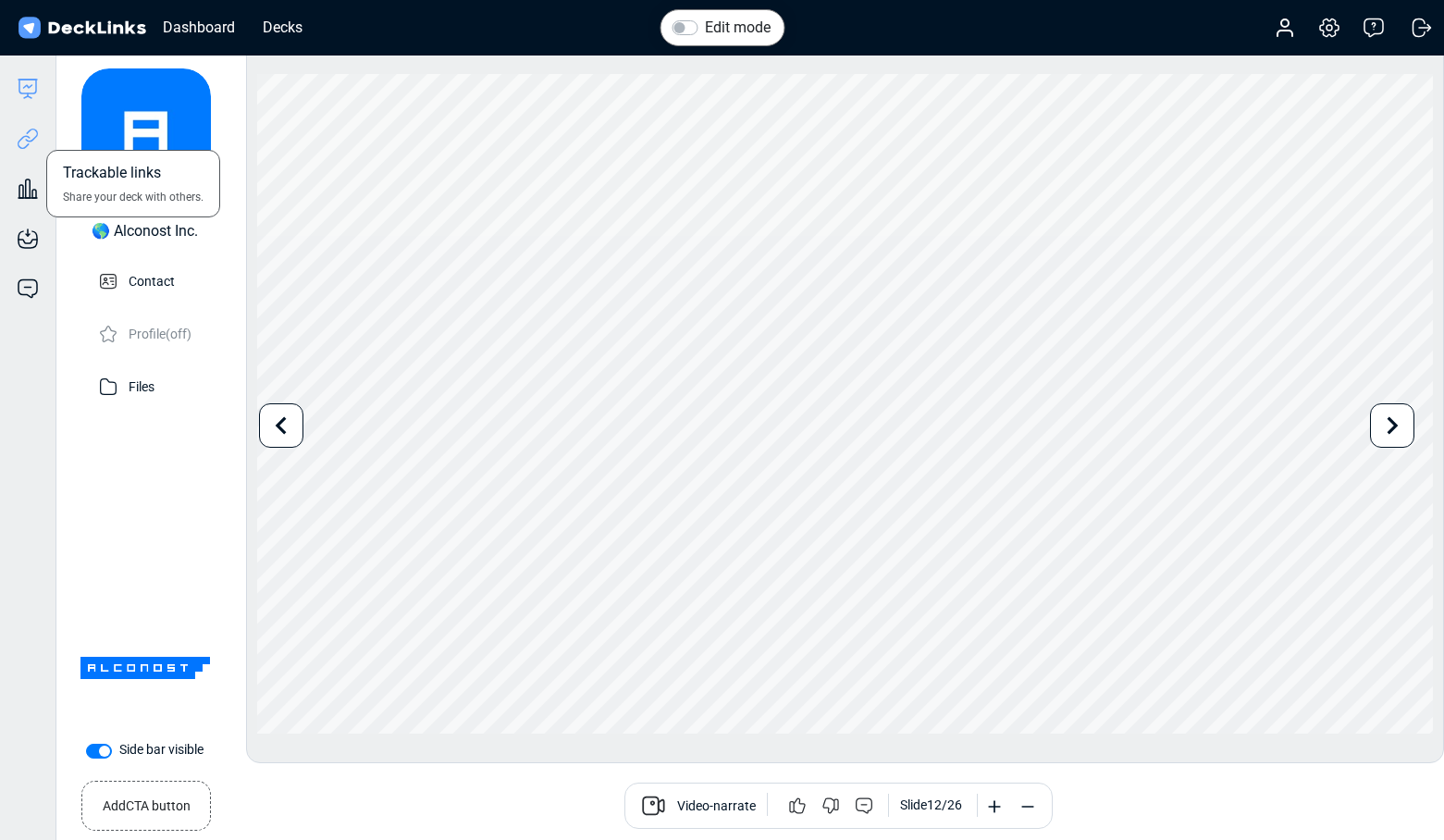
click at [26, 138] on icon at bounding box center [27, 138] width 22 height 22
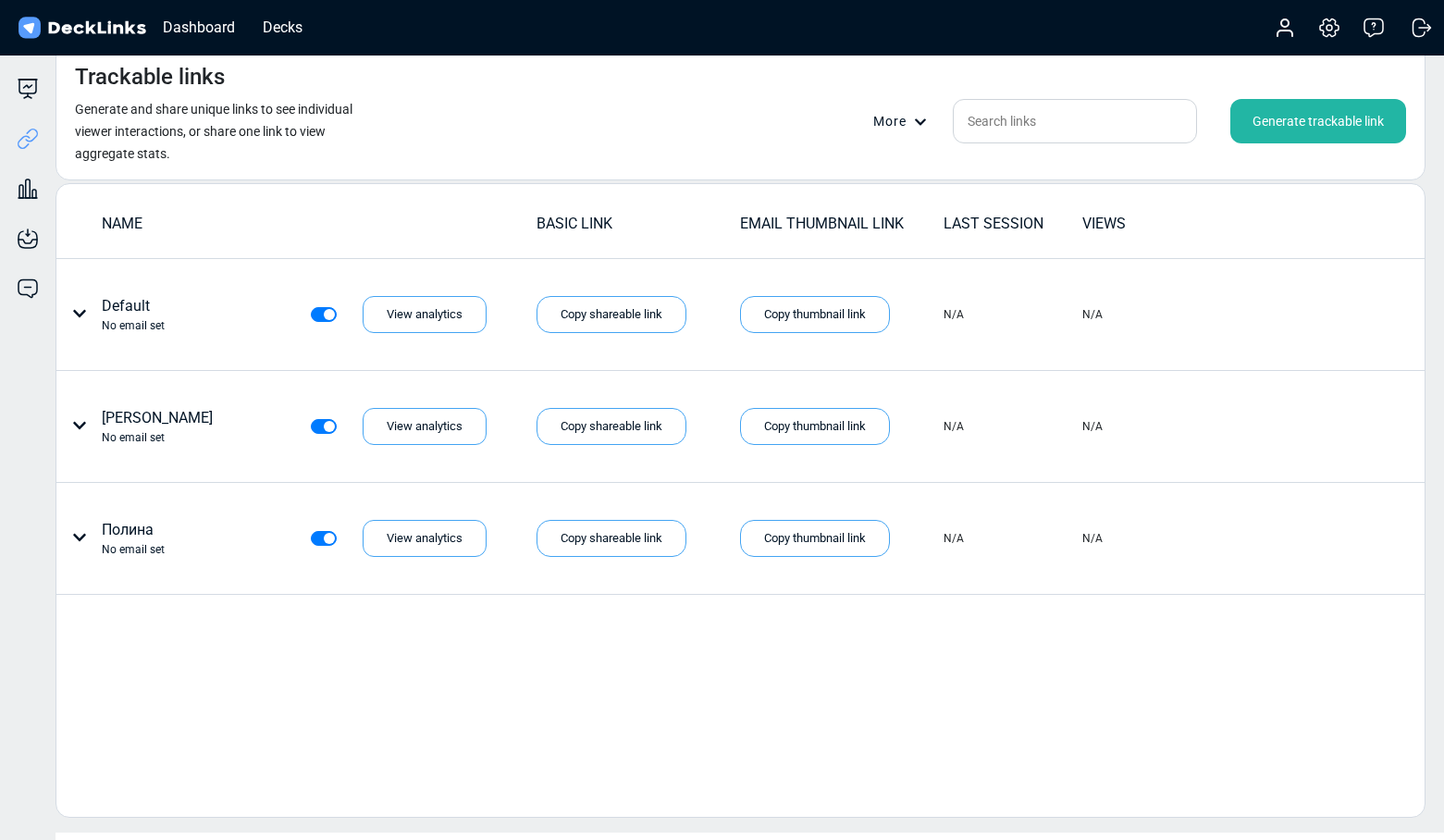
click at [1282, 122] on div "Generate trackable link" at bounding box center [1318, 121] width 176 height 44
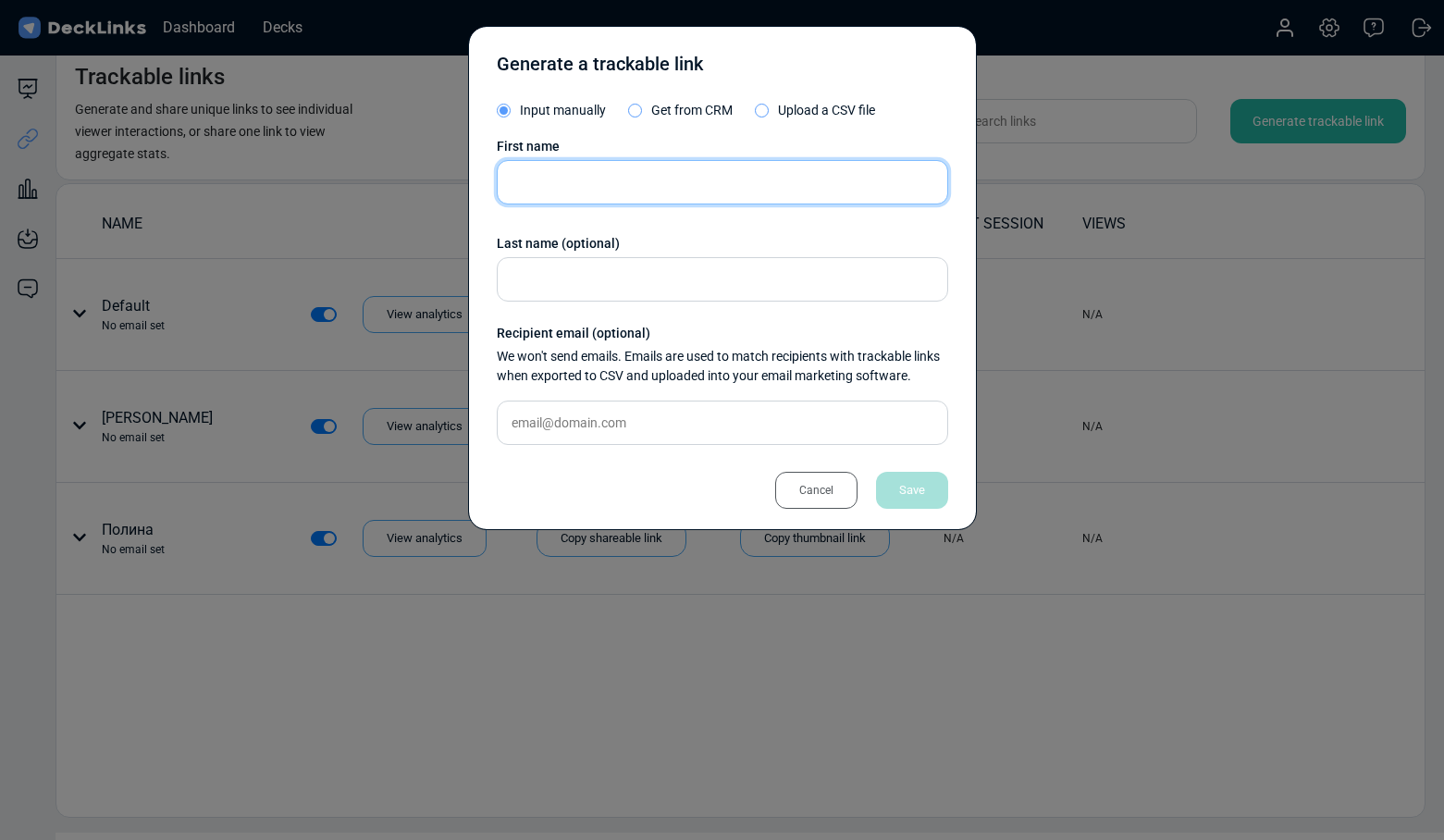
click at [562, 184] on input "text" at bounding box center [722, 182] width 451 height 44
type input "[PERSON_NAME]"
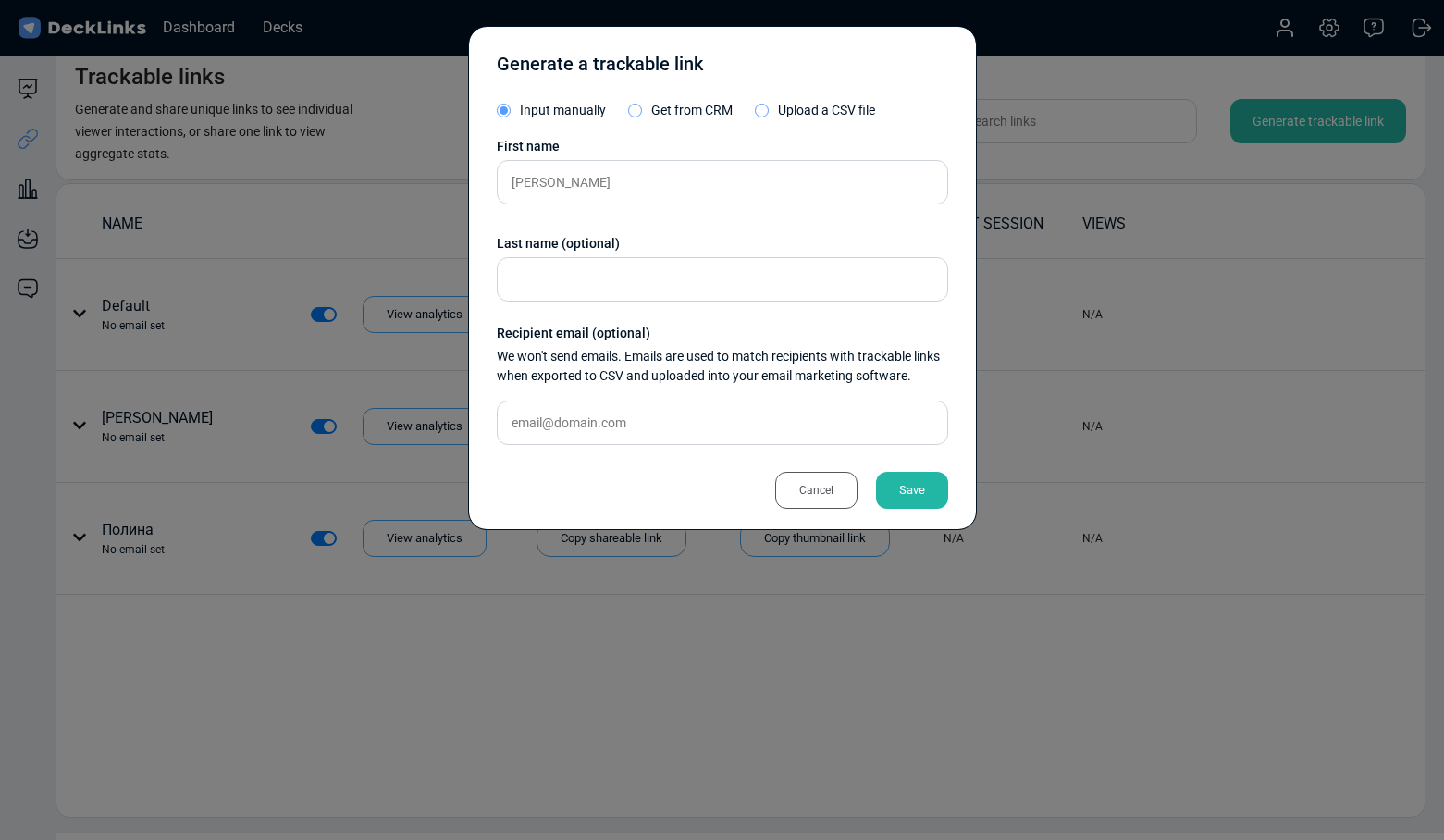
click at [920, 505] on div "Save" at bounding box center [912, 490] width 72 height 37
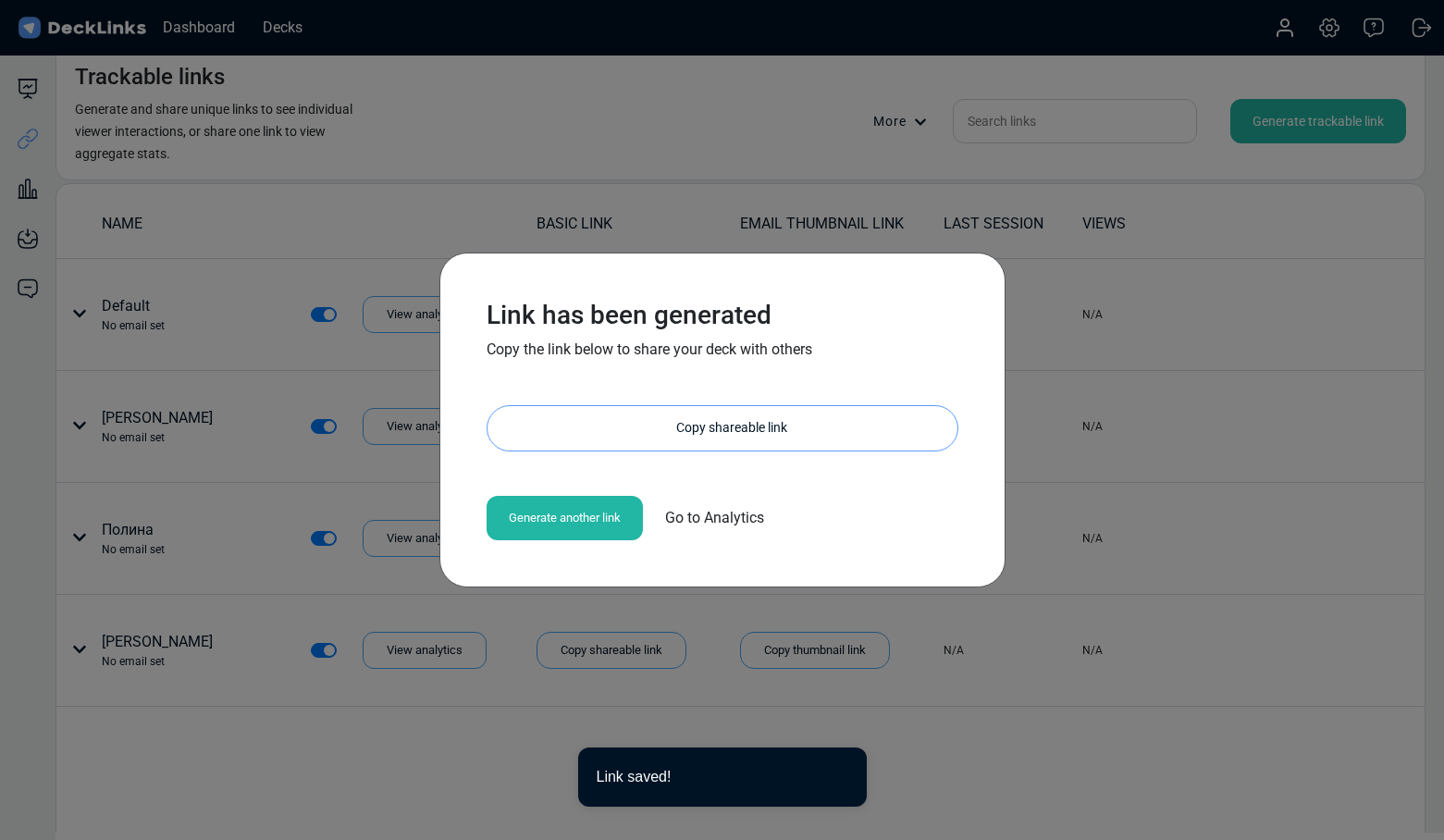
click at [678, 416] on div "Copy shareable link" at bounding box center [731, 428] width 451 height 44
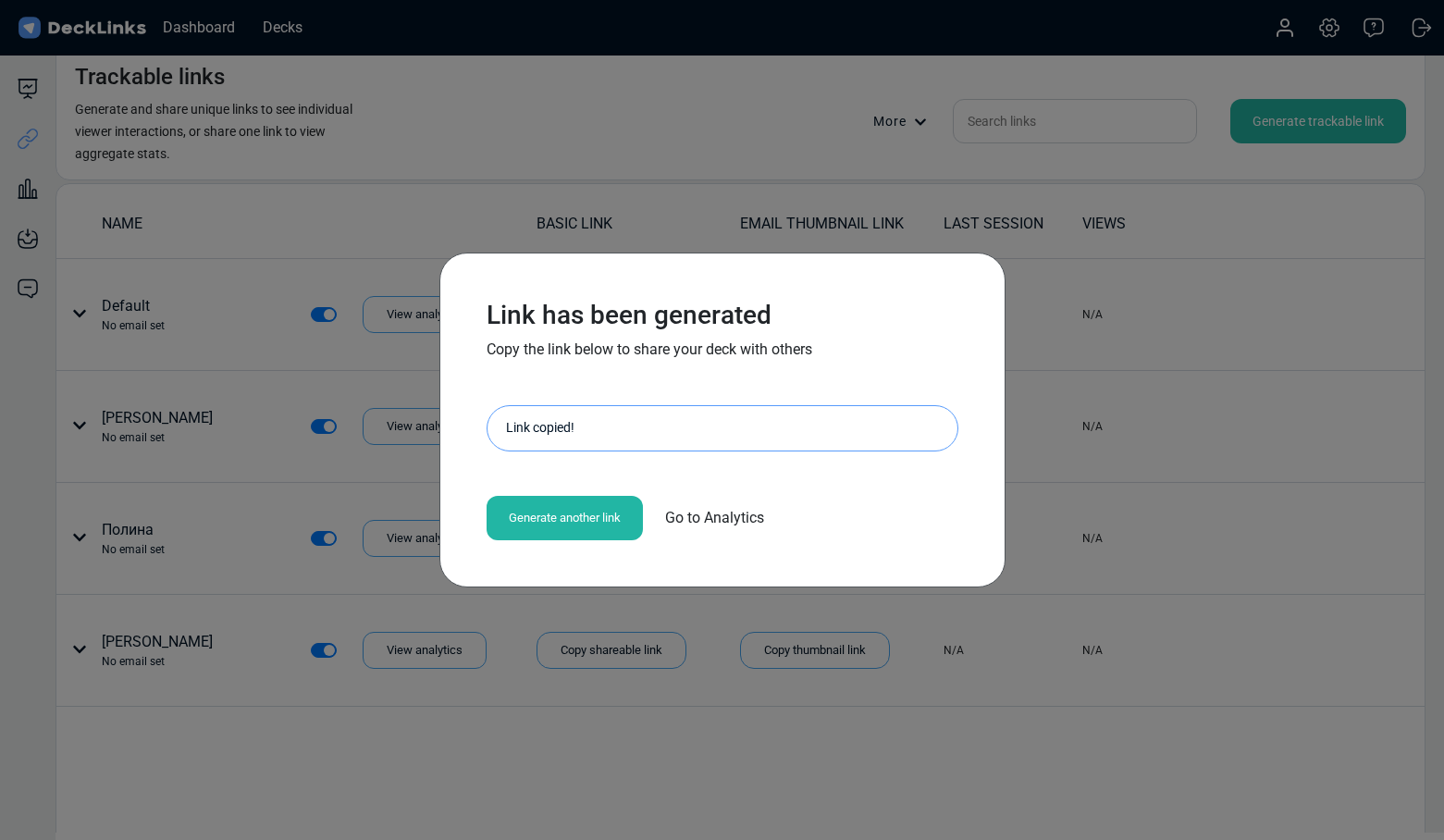
click at [309, 425] on div "Link has been generated Copy the link below to share your deck with others [URL…" at bounding box center [722, 420] width 1444 height 840
